Goal: Transaction & Acquisition: Book appointment/travel/reservation

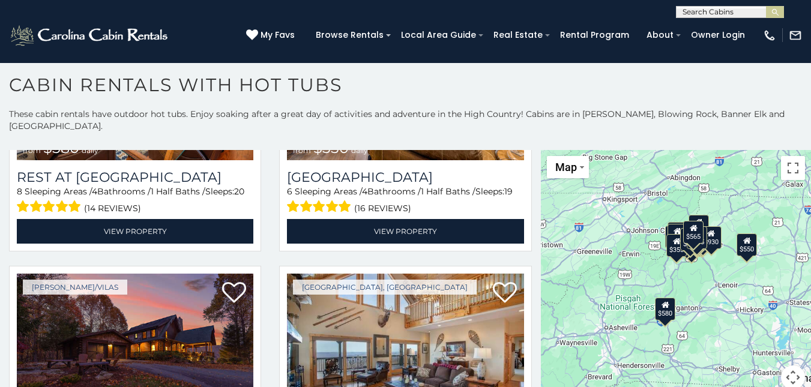
scroll to position [255, 0]
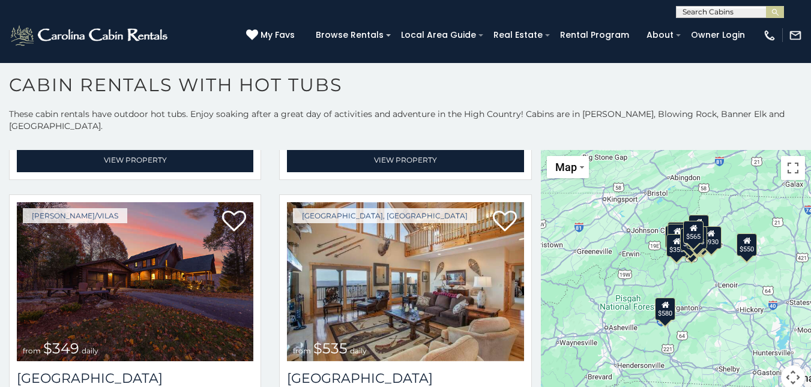
click at [541, 177] on div "$580 $550 $349 $535 $375 $480 $400 $451 $460 $1,095 $525 $315 $310 $315 $230 $4…" at bounding box center [676, 277] width 270 height 254
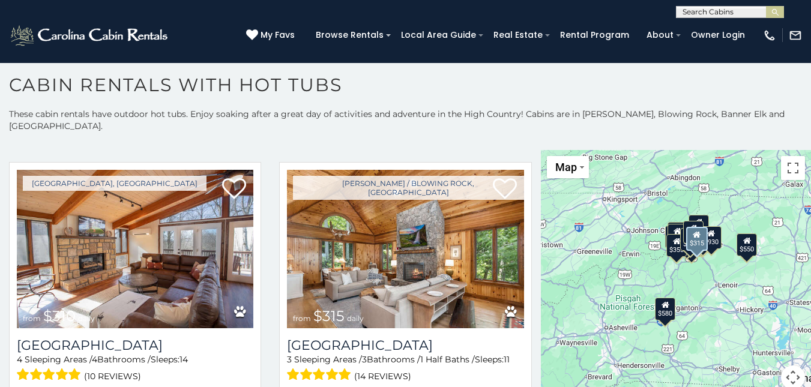
scroll to position [1658, 0]
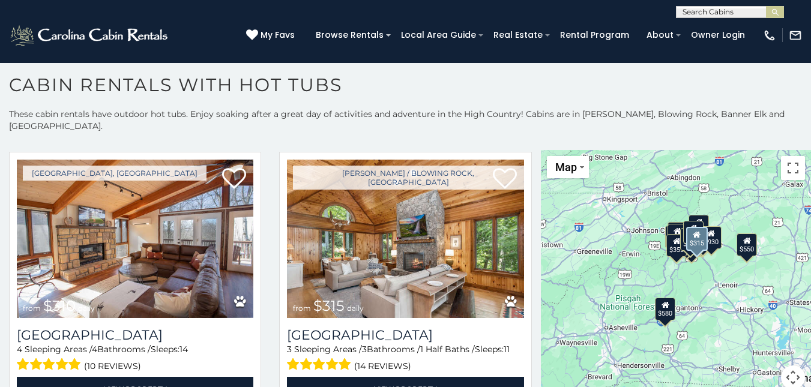
click at [525, 265] on div "Boone / Blowing Rock, NC from $315 daily Chimney Island 3 Sleeping Areas / 3 Ba…" at bounding box center [405, 284] width 270 height 265
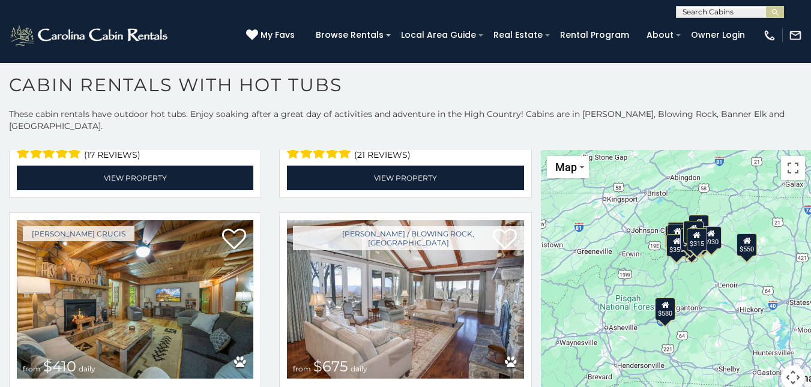
scroll to position [2696, 0]
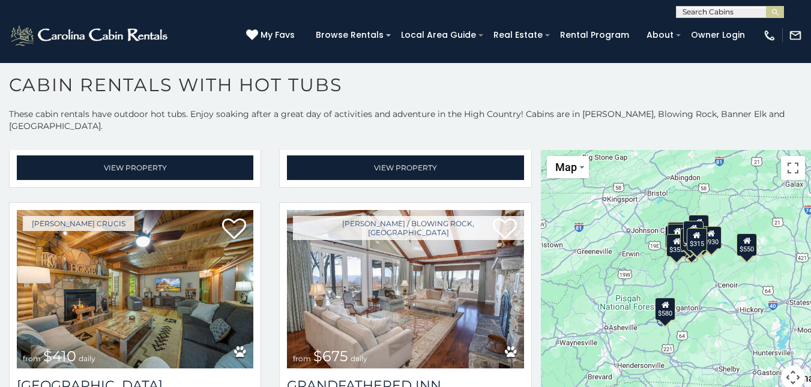
click at [555, 334] on div "$580 $550 $349 $535 $375 $480 $400 $451 $460 $1,095 $525 $315 $310 $315 $230 $4…" at bounding box center [676, 277] width 270 height 254
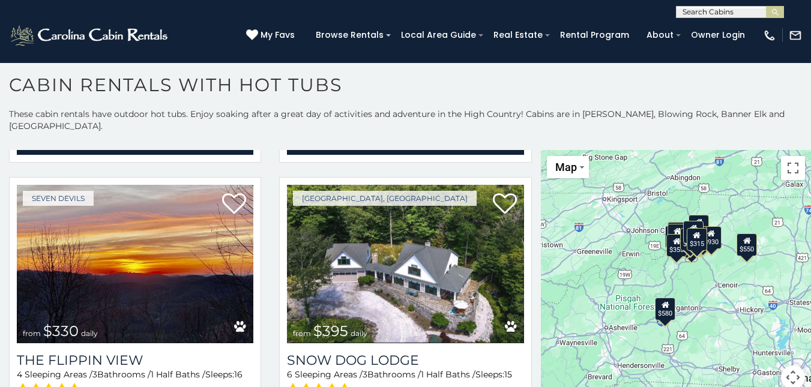
scroll to position [3296, 0]
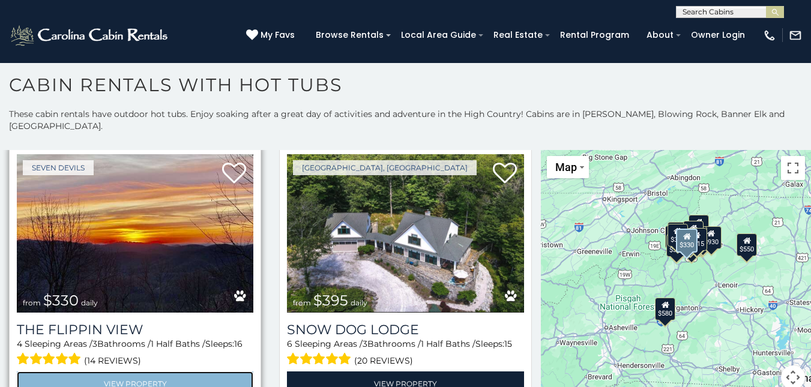
click at [118, 372] on link "View Property" at bounding box center [135, 384] width 237 height 25
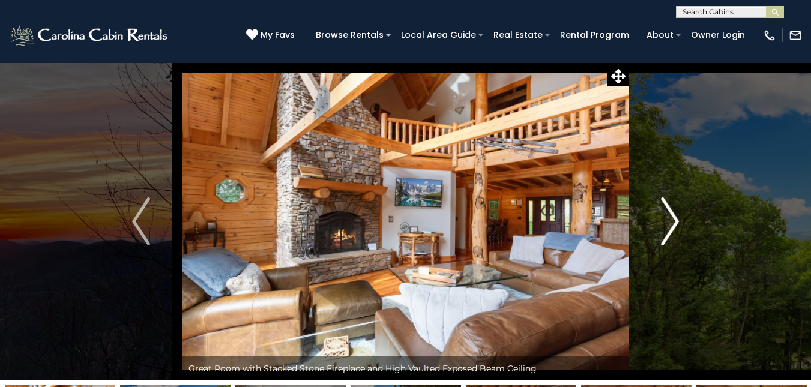
click at [667, 232] on img "Next" at bounding box center [670, 222] width 18 height 48
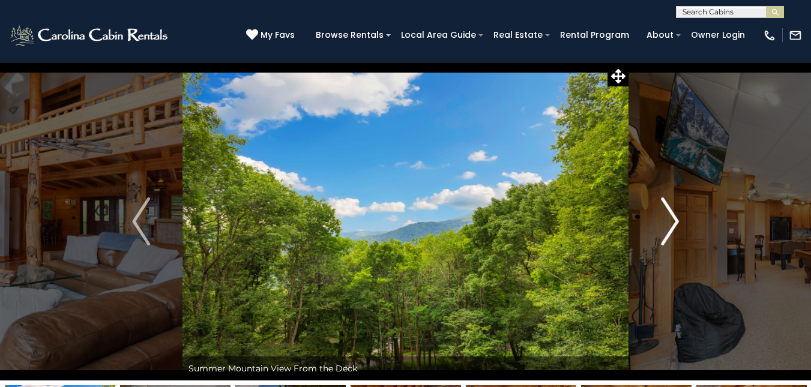
click at [667, 238] on img "Next" at bounding box center [670, 222] width 18 height 48
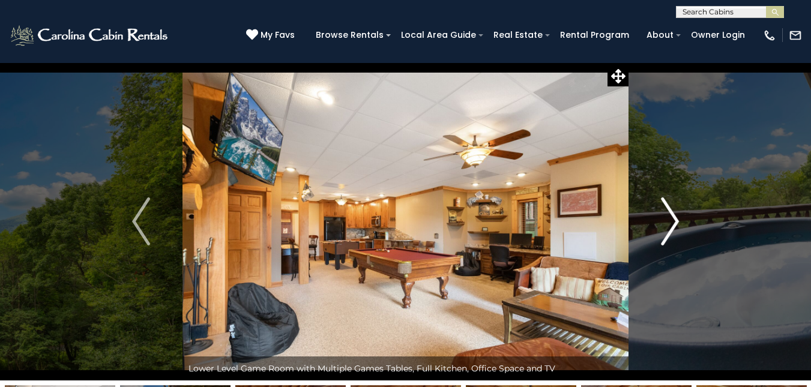
click at [667, 238] on img "Next" at bounding box center [670, 222] width 18 height 48
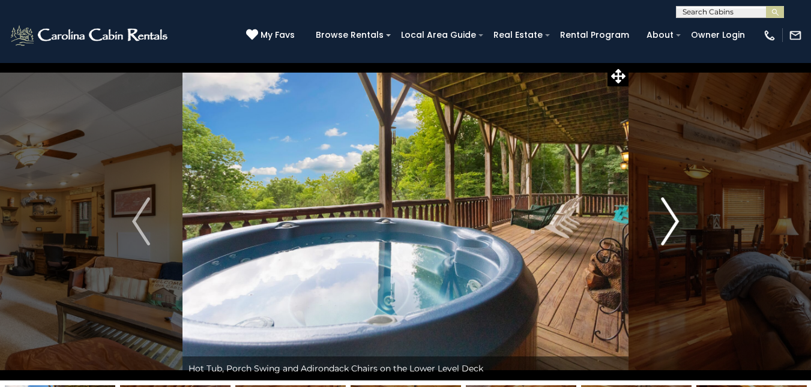
click at [667, 238] on img "Next" at bounding box center [670, 222] width 18 height 48
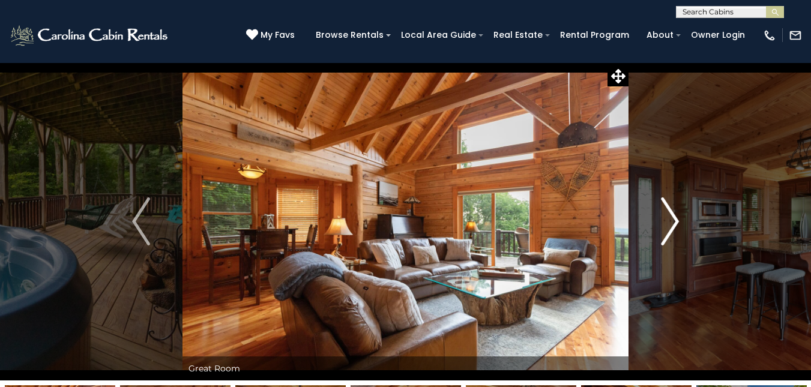
click at [668, 238] on img "Next" at bounding box center [670, 222] width 18 height 48
